Goal: Task Accomplishment & Management: Manage account settings

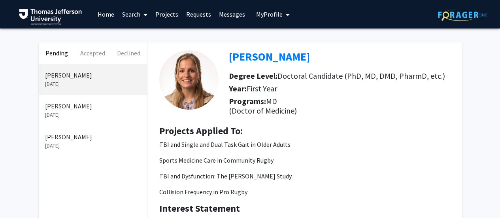
click at [66, 150] on div "[PERSON_NAME] [DATE]" at bounding box center [93, 141] width 108 height 31
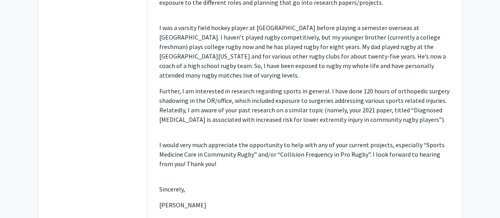
scroll to position [280, 0]
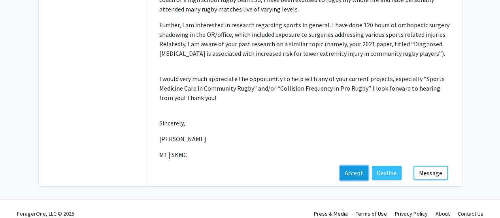
click at [358, 165] on button "Accept" at bounding box center [354, 172] width 28 height 14
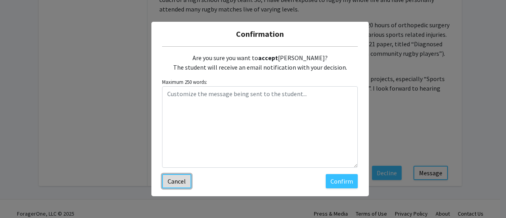
click at [183, 181] on button "Cancel" at bounding box center [176, 181] width 29 height 14
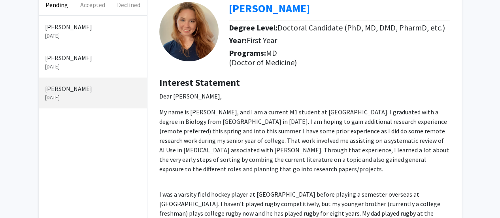
scroll to position [17, 0]
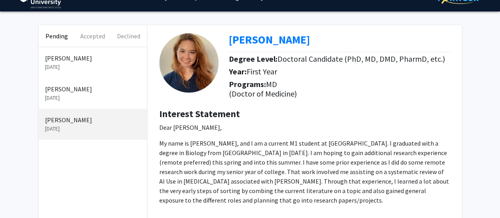
click at [81, 66] on p "Sep 21, 2025" at bounding box center [93, 67] width 96 height 8
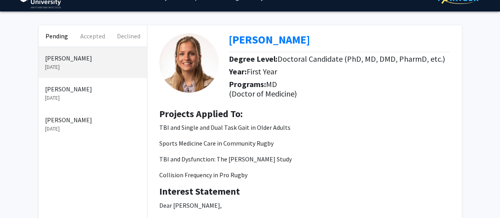
click at [67, 90] on p "Matthew Milan" at bounding box center [93, 88] width 96 height 9
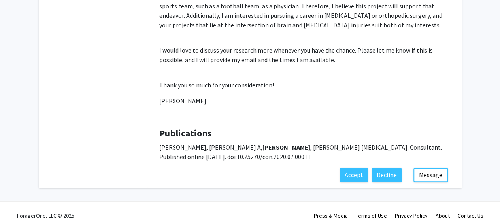
scroll to position [287, 0]
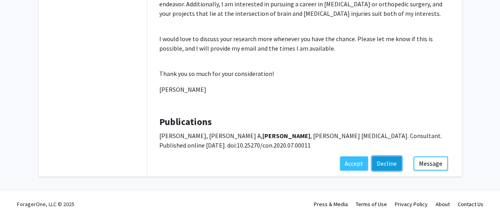
click at [377, 160] on button "Decline" at bounding box center [387, 163] width 30 height 14
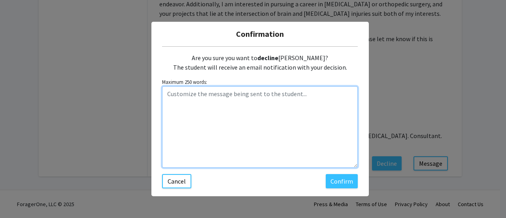
click at [274, 121] on textarea "Customize the message being sent to the student..." at bounding box center [259, 126] width 195 height 81
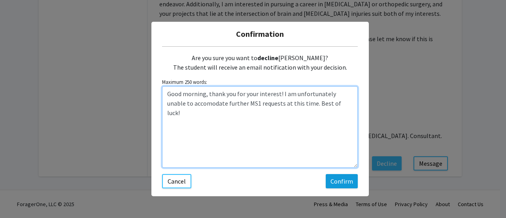
type textarea "Good morning, thank you for your interest! I am unfortunately unable to accomod…"
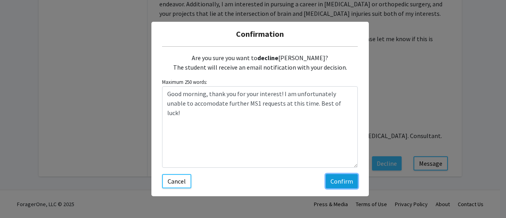
click at [333, 184] on button "Confirm" at bounding box center [341, 181] width 32 height 14
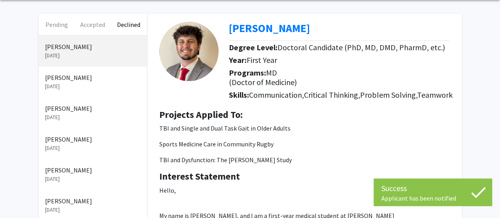
scroll to position [0, 0]
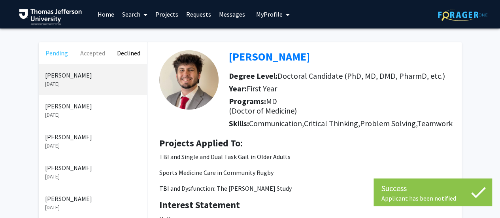
click at [61, 55] on button "Pending" at bounding box center [57, 52] width 36 height 21
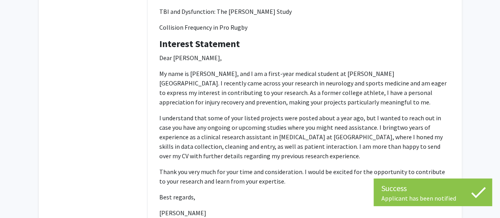
scroll to position [247, 0]
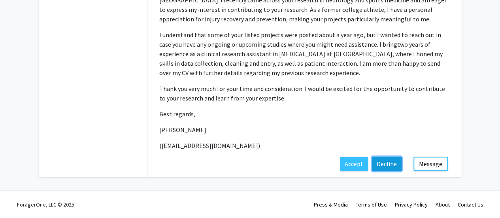
click at [385, 160] on button "Decline" at bounding box center [387, 163] width 30 height 14
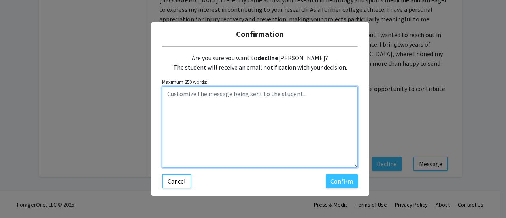
click at [235, 116] on textarea "Customize the message being sent to the student..." at bounding box center [259, 126] width 195 height 81
paste textarea "Good morning, thank you for your interest! I am unfortunately unable to accomod…"
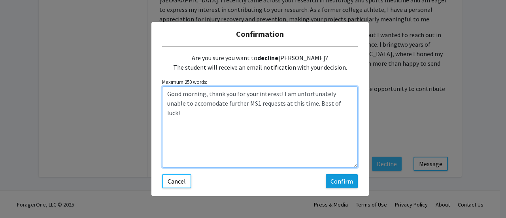
type textarea "Good morning, thank you for your interest! I am unfortunately unable to accomod…"
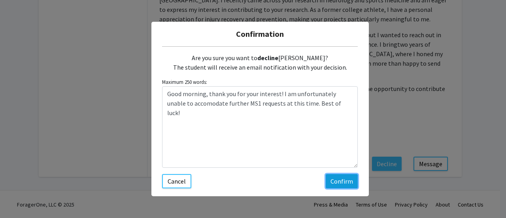
click at [348, 178] on button "Confirm" at bounding box center [341, 181] width 32 height 14
